Goal: Navigation & Orientation: Understand site structure

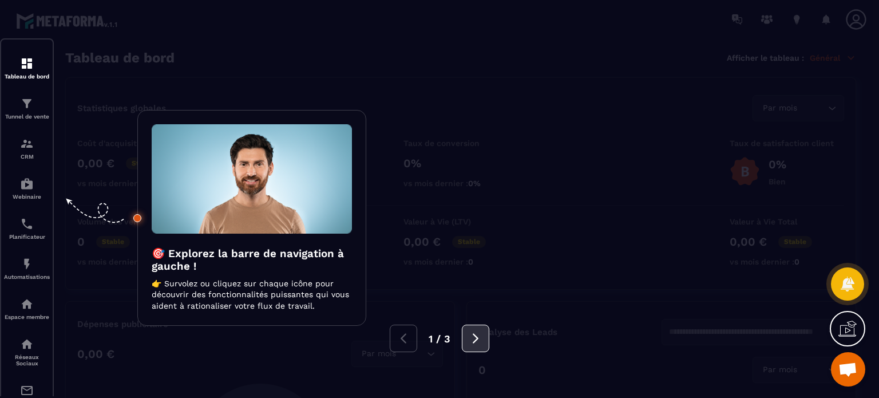
click at [477, 338] on icon at bounding box center [476, 338] width 6 height 10
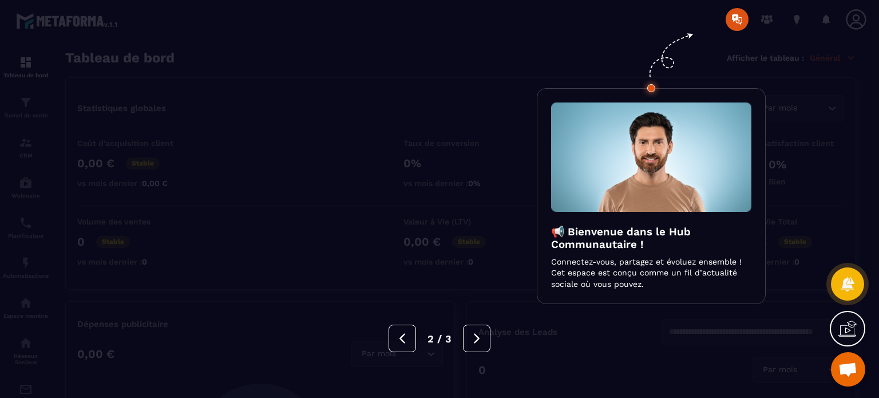
drag, startPoint x: 477, startPoint y: 338, endPoint x: 226, endPoint y: 193, distance: 290.0
click at [226, 397] on div "📢 Bienvenue dans le Hub Communautaire ! Connectez-vous, partagez et évoluez ens…" at bounding box center [439, 398] width 879 height 0
click at [21, 60] on div at bounding box center [439, 199] width 879 height 398
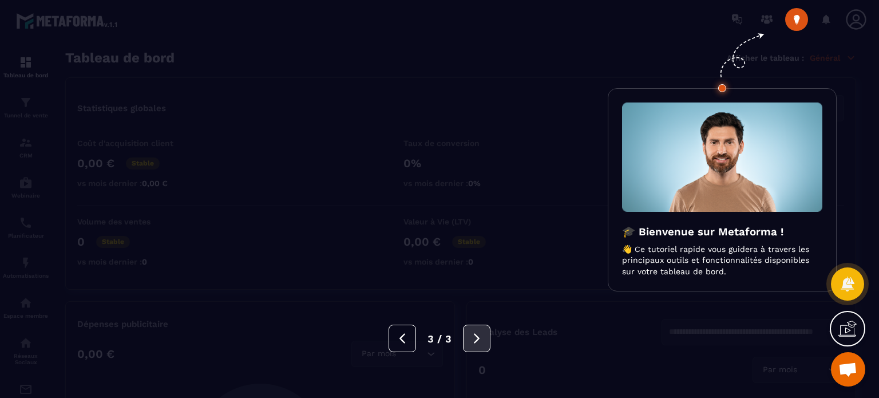
click at [481, 334] on icon at bounding box center [477, 338] width 13 height 13
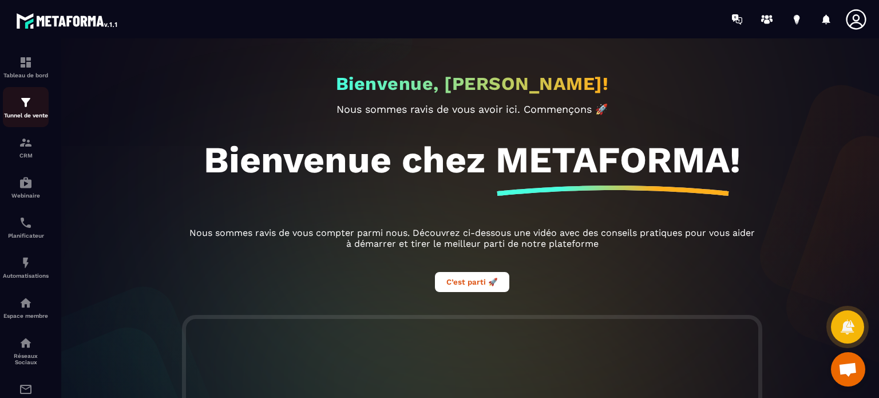
click at [14, 100] on div "Tunnel de vente" at bounding box center [26, 107] width 46 height 23
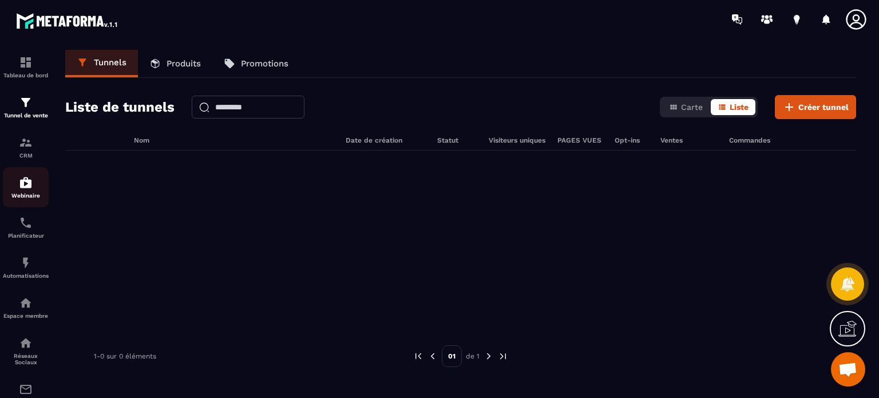
click at [26, 199] on p "Webinaire" at bounding box center [26, 195] width 46 height 6
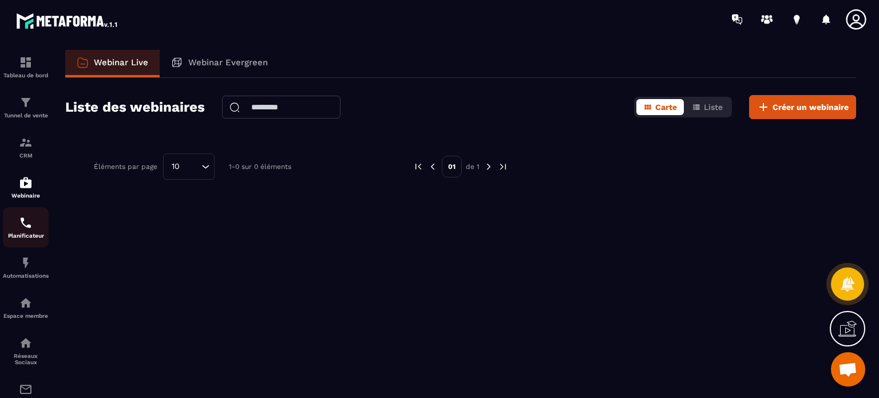
click at [26, 232] on div "Planificateur" at bounding box center [26, 227] width 46 height 23
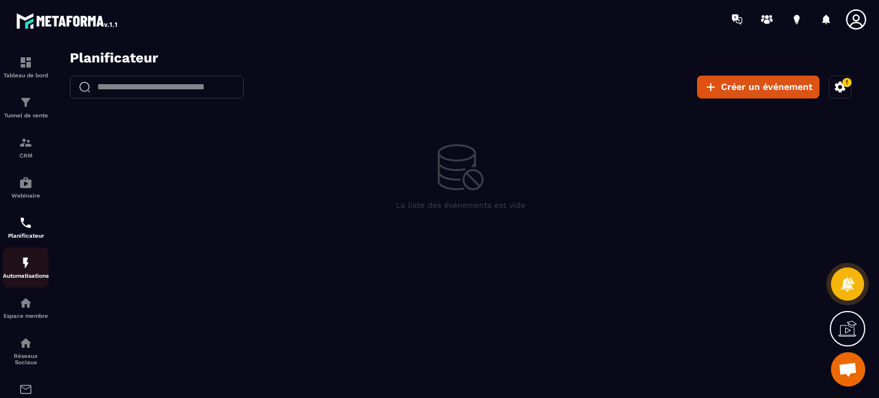
click at [30, 283] on link "Automatisations" at bounding box center [26, 267] width 46 height 40
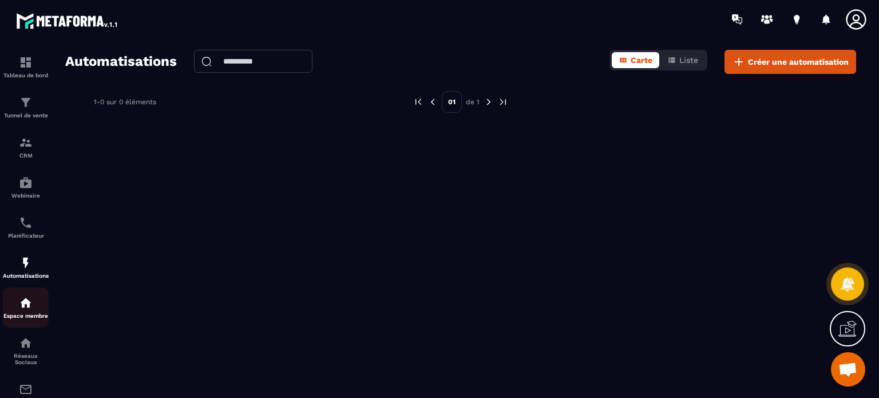
click at [30, 315] on p "Espace membre" at bounding box center [26, 316] width 46 height 6
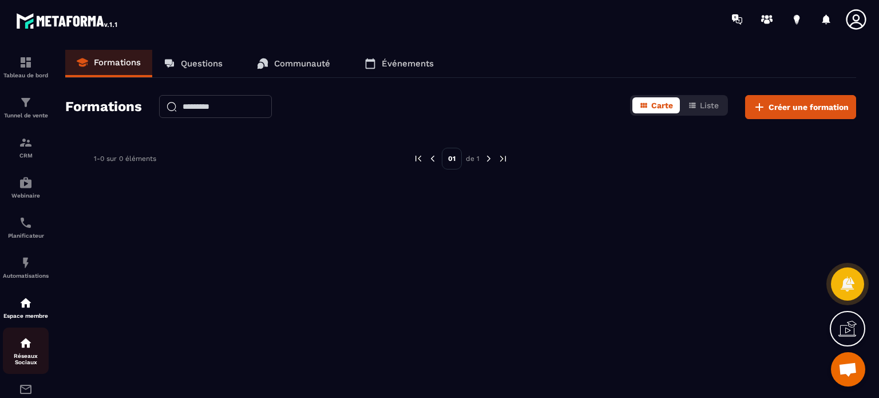
click at [30, 347] on img at bounding box center [26, 343] width 14 height 14
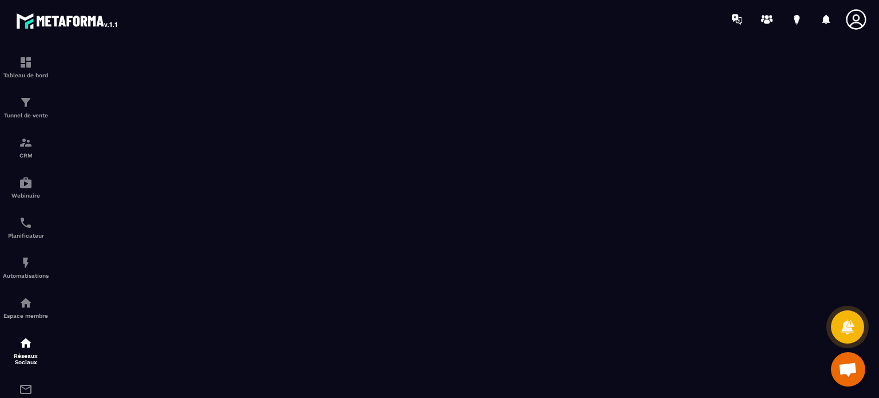
scroll to position [121, 0]
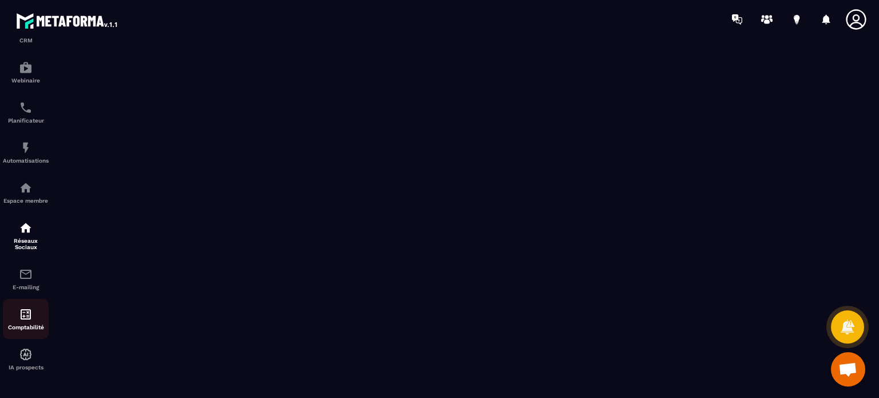
click at [25, 321] on div "Comptabilité" at bounding box center [26, 318] width 46 height 23
